Goal: Transaction & Acquisition: Purchase product/service

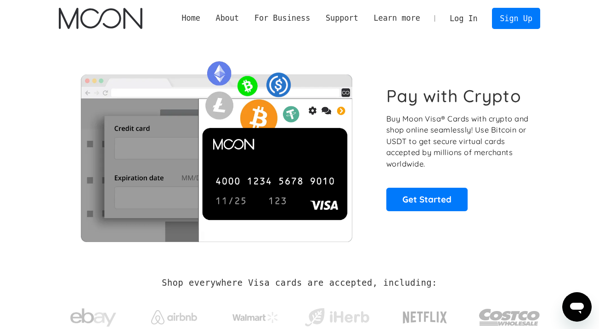
click at [462, 17] on link "Log In" at bounding box center [463, 18] width 43 height 20
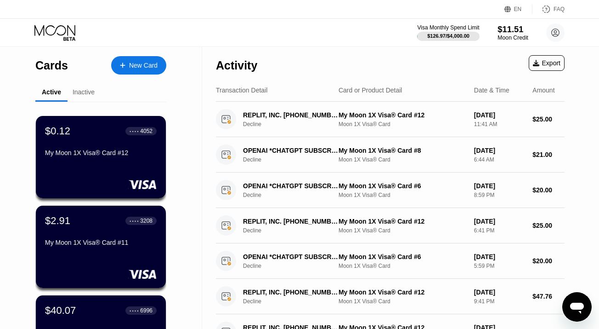
click at [513, 36] on div "Moon Credit" at bounding box center [513, 37] width 31 height 6
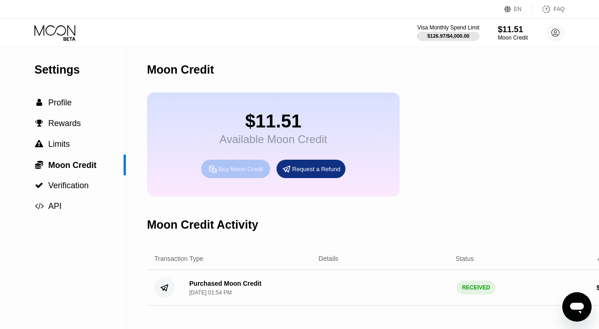
click at [252, 169] on div "Buy Moon Credit" at bounding box center [241, 169] width 45 height 8
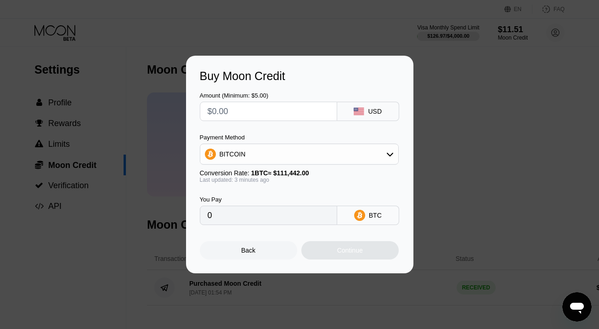
click at [292, 149] on div "BITCOIN" at bounding box center [299, 154] width 198 height 18
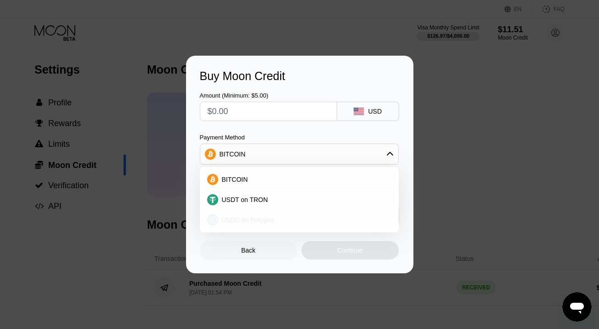
click at [286, 218] on div "USDC on Polygon" at bounding box center [304, 219] width 173 height 7
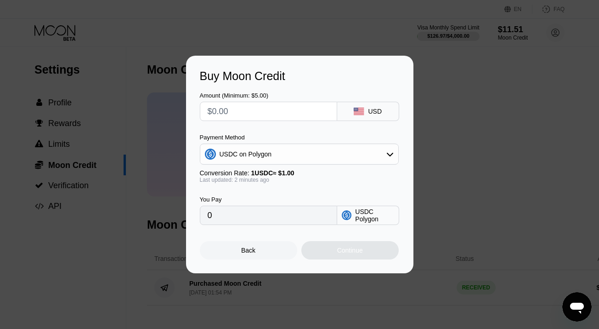
click at [240, 116] on input "text" at bounding box center [269, 111] width 122 height 18
type input "$1"
type input "1.00000000"
type input "$10"
type input "10.00000000"
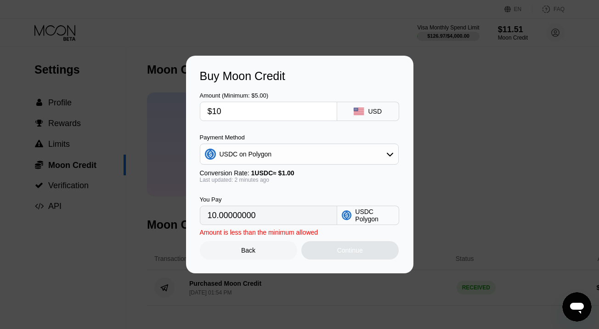
type input "$100"
type input "100.00000000"
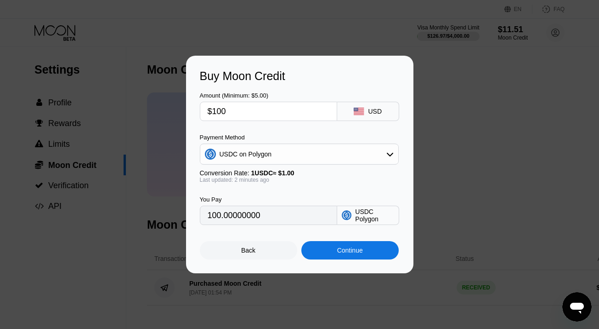
click at [250, 186] on div "You Pay 100.00000000 USDC Polygon" at bounding box center [300, 204] width 200 height 42
click at [248, 110] on input "$100" at bounding box center [269, 111] width 122 height 18
type input "$2"
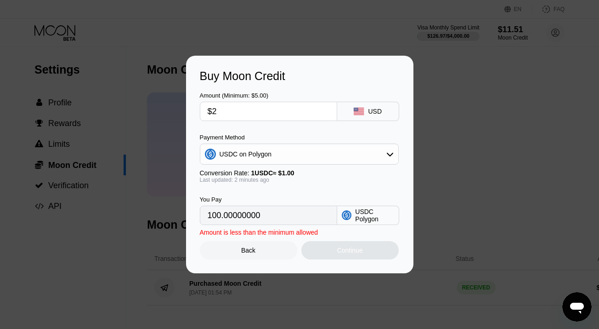
type input "2.00000000"
type input "$250"
type input "250.00000000"
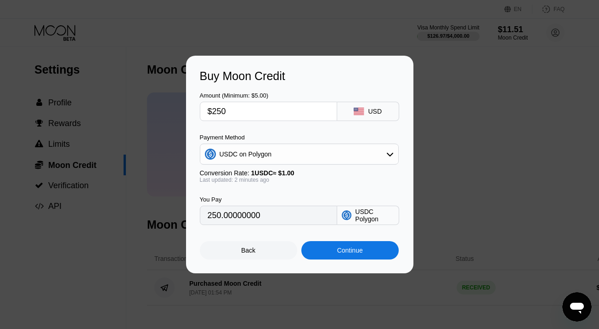
click at [339, 250] on div "Continue" at bounding box center [350, 249] width 26 height 7
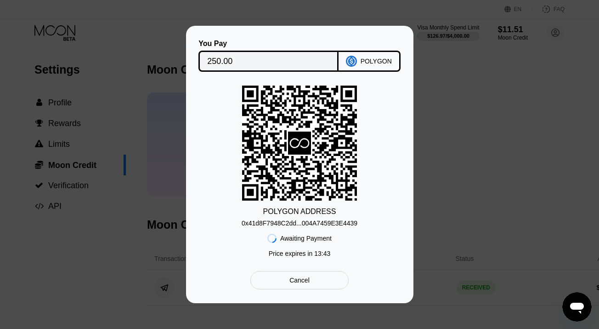
click at [308, 222] on div "0x41d8F7948C2dd...004A7459E3E4439" at bounding box center [300, 222] width 116 height 7
click at [287, 223] on div "0x41d8F7948C2dd...004A7459E3E4439" at bounding box center [300, 222] width 116 height 7
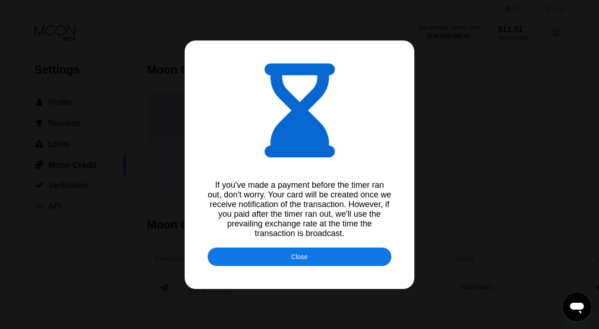
click at [355, 256] on div "Close" at bounding box center [300, 256] width 184 height 18
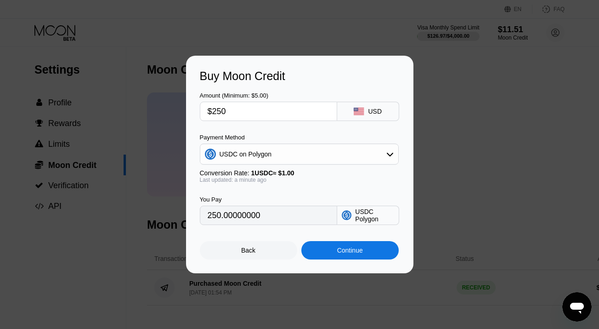
click at [445, 166] on div "Buy Moon Credit Amount (Minimum: $5.00) $250 USD Payment Method USDC on Polygon…" at bounding box center [299, 164] width 599 height 217
click at [149, 44] on div at bounding box center [299, 164] width 599 height 329
click at [439, 110] on div "Buy Moon Credit Amount (Minimum: $5.00) $250 USD Payment Method USDC on Polygon…" at bounding box center [299, 164] width 599 height 217
click at [248, 250] on div "Back" at bounding box center [248, 249] width 14 height 7
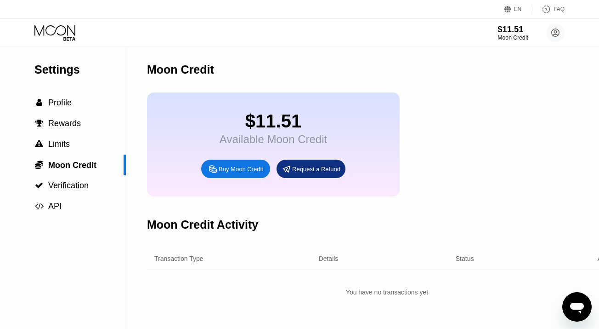
click at [507, 31] on div "$11.51" at bounding box center [513, 29] width 31 height 10
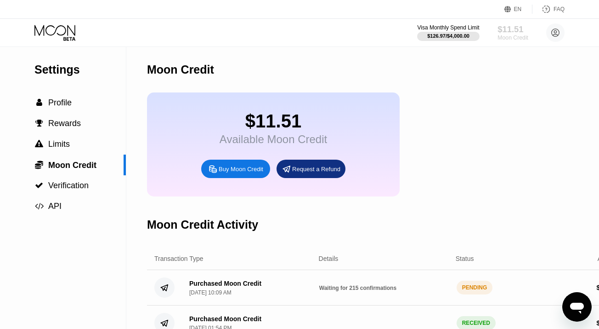
click at [507, 31] on div "$11.51" at bounding box center [513, 29] width 31 height 10
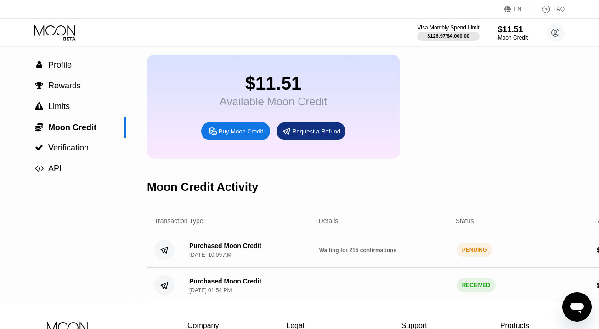
scroll to position [39, 0]
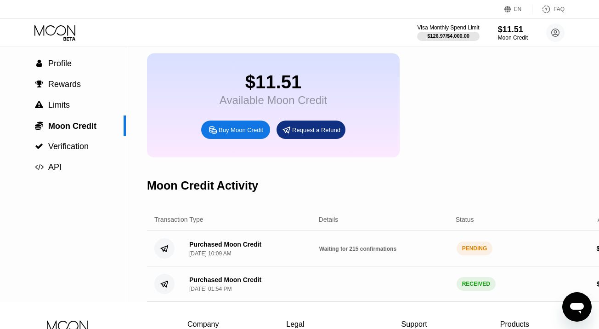
click at [401, 251] on div "Waiting for 215 confirmations" at bounding box center [384, 248] width 130 height 7
click at [399, 251] on div "Waiting for 215 confirmations" at bounding box center [384, 248] width 130 height 7
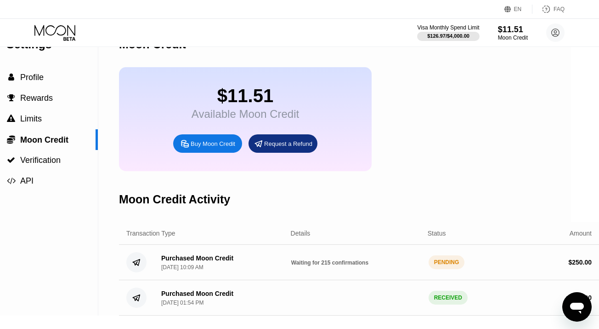
scroll to position [25, 28]
click at [330, 270] on div "Purchased Moon Credit [DATE] 10:09 AM Waiting for 215 confirmations PENDING $ 2…" at bounding box center [359, 262] width 480 height 35
click at [434, 265] on div "PENDING" at bounding box center [447, 262] width 36 height 14
